Goal: Task Accomplishment & Management: Manage account settings

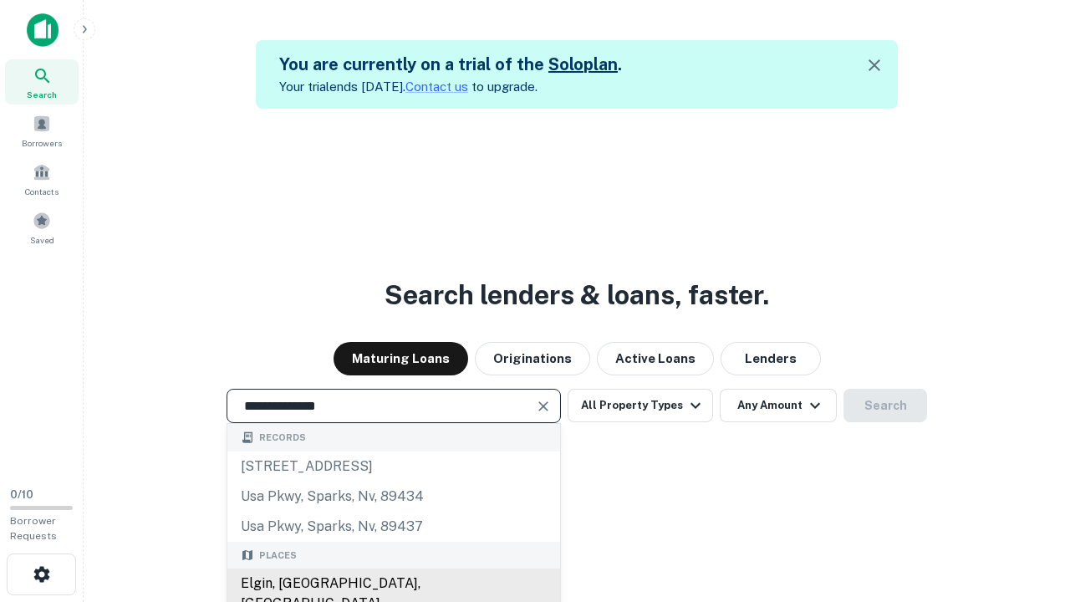
click at [393, 584] on div "Elgin, [GEOGRAPHIC_DATA], [GEOGRAPHIC_DATA]" at bounding box center [393, 593] width 333 height 50
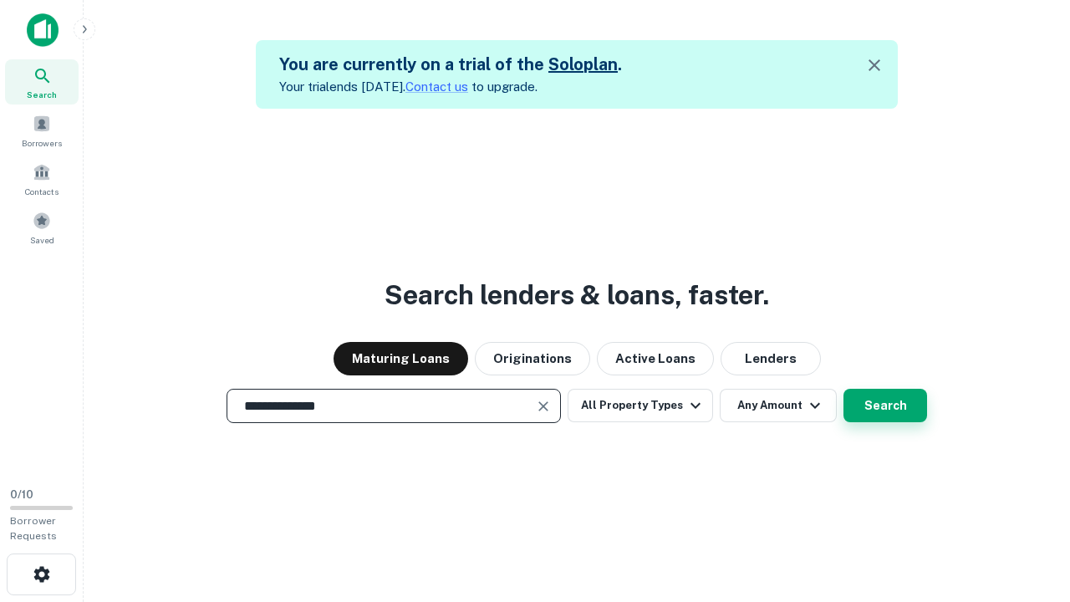
type input "**********"
click at [885, 405] on button "Search" at bounding box center [886, 405] width 84 height 33
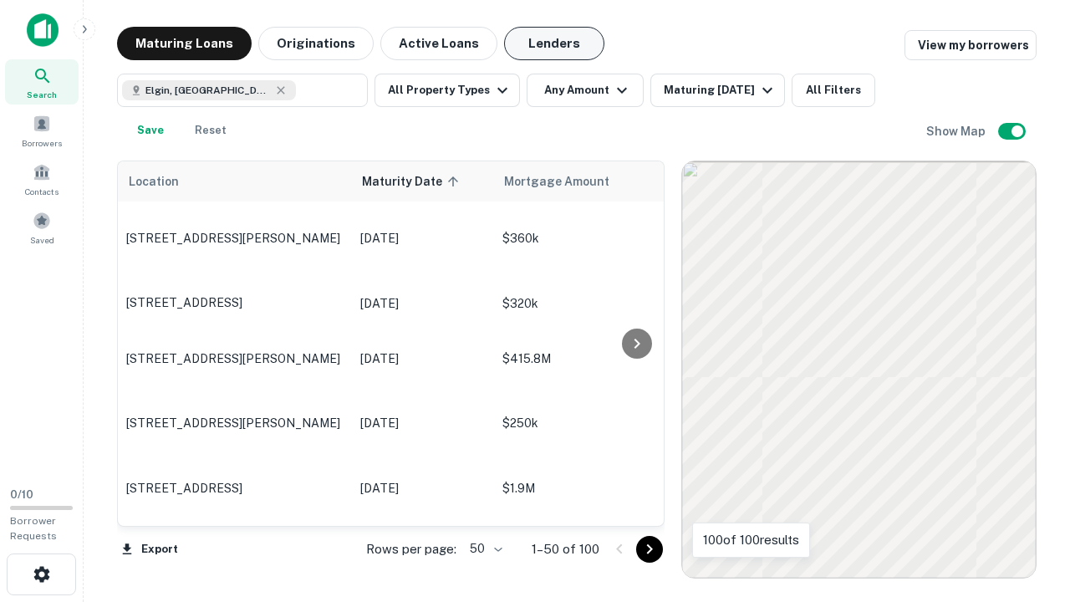
click at [554, 43] on button "Lenders" at bounding box center [554, 43] width 100 height 33
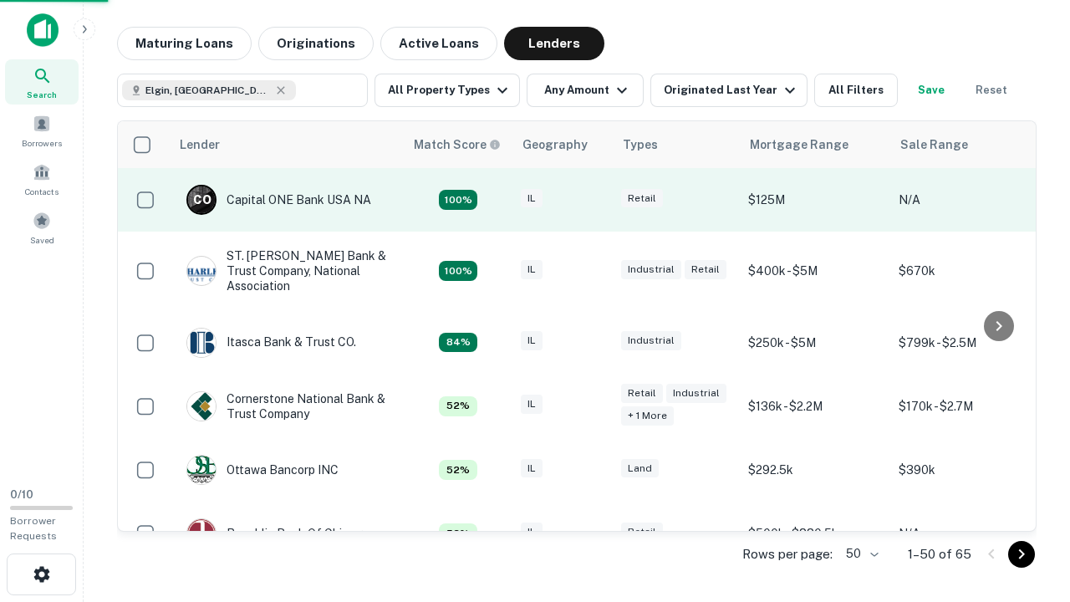
click at [594, 200] on div "IL" at bounding box center [563, 200] width 84 height 23
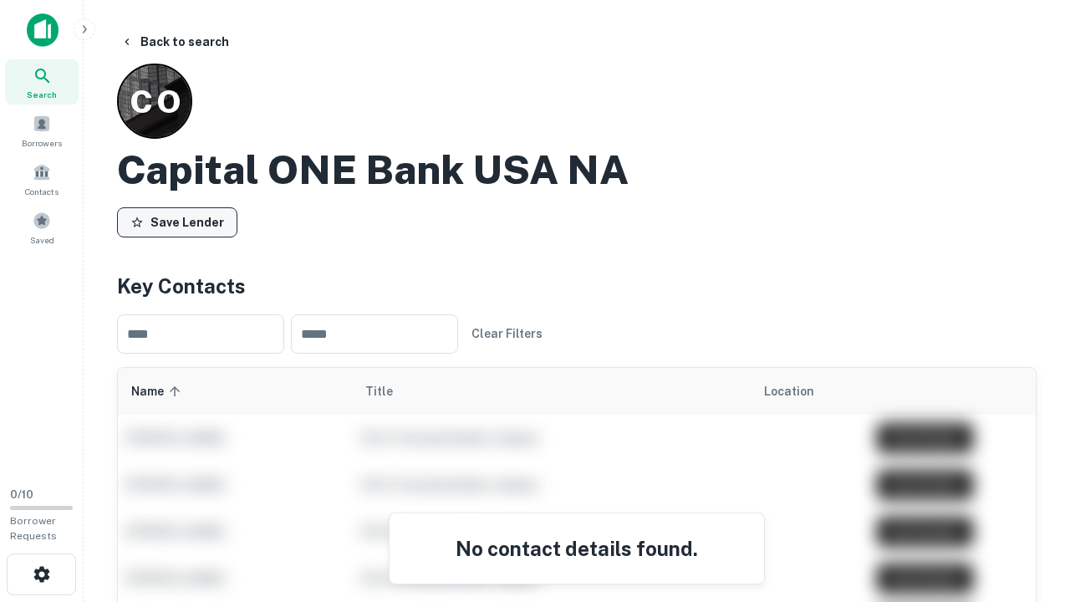
click at [177, 222] on button "Save Lender" at bounding box center [177, 222] width 120 height 30
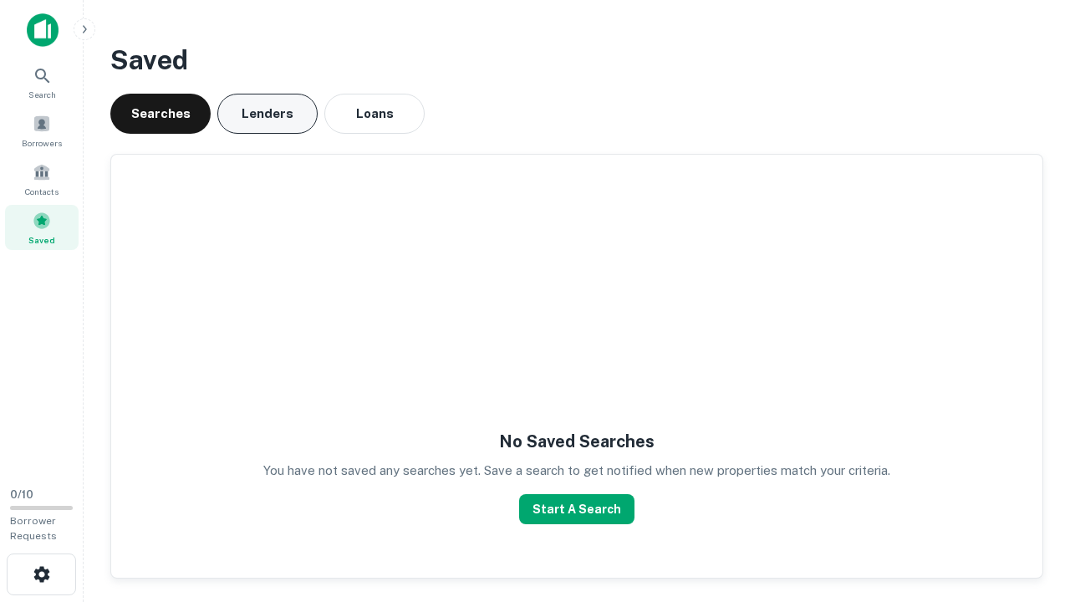
click at [268, 114] on button "Lenders" at bounding box center [267, 114] width 100 height 40
